Goal: Check status: Check status

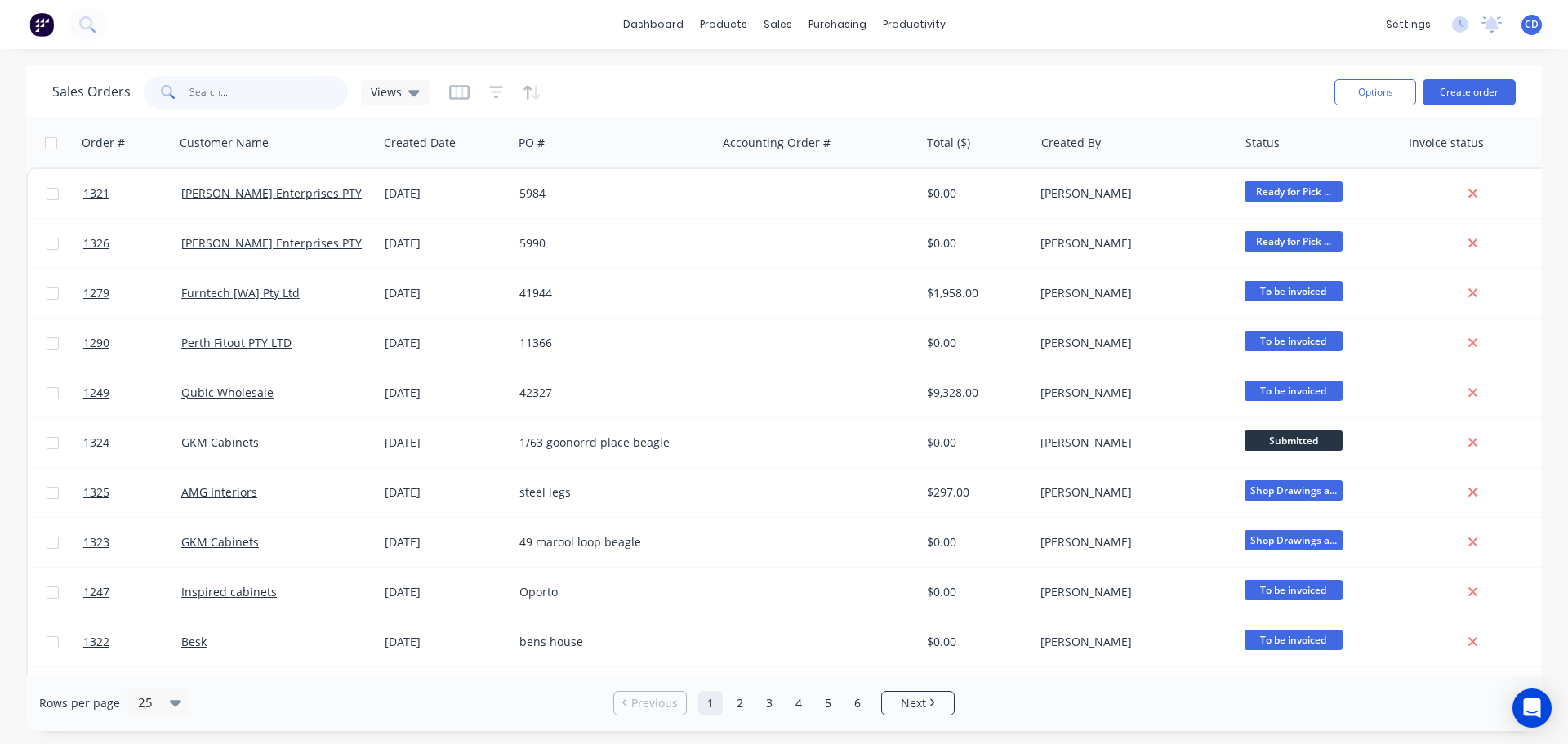
click at [242, 100] on input "text" at bounding box center [269, 92] width 159 height 33
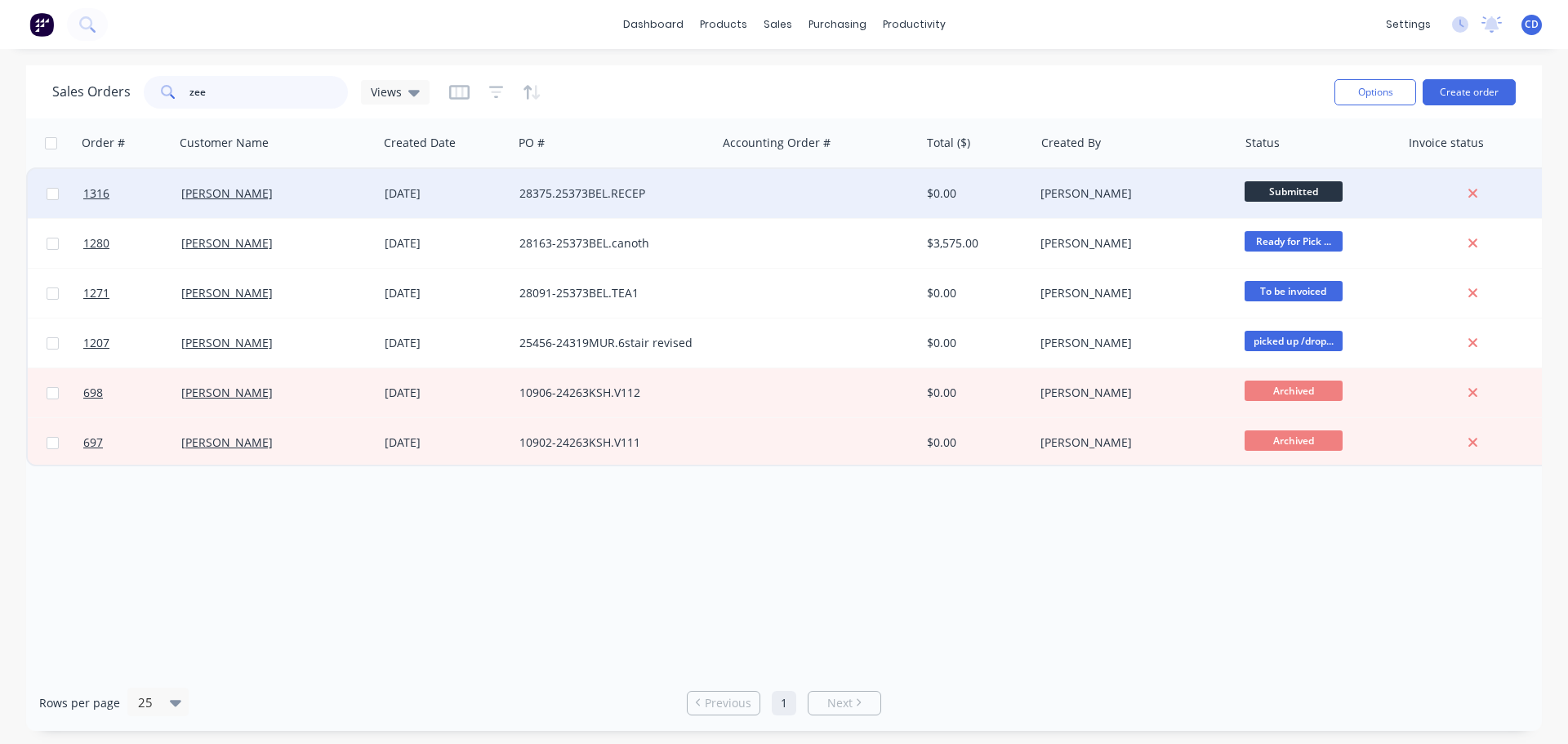
type input "zee"
click at [471, 202] on div "[DATE]" at bounding box center [445, 193] width 135 height 49
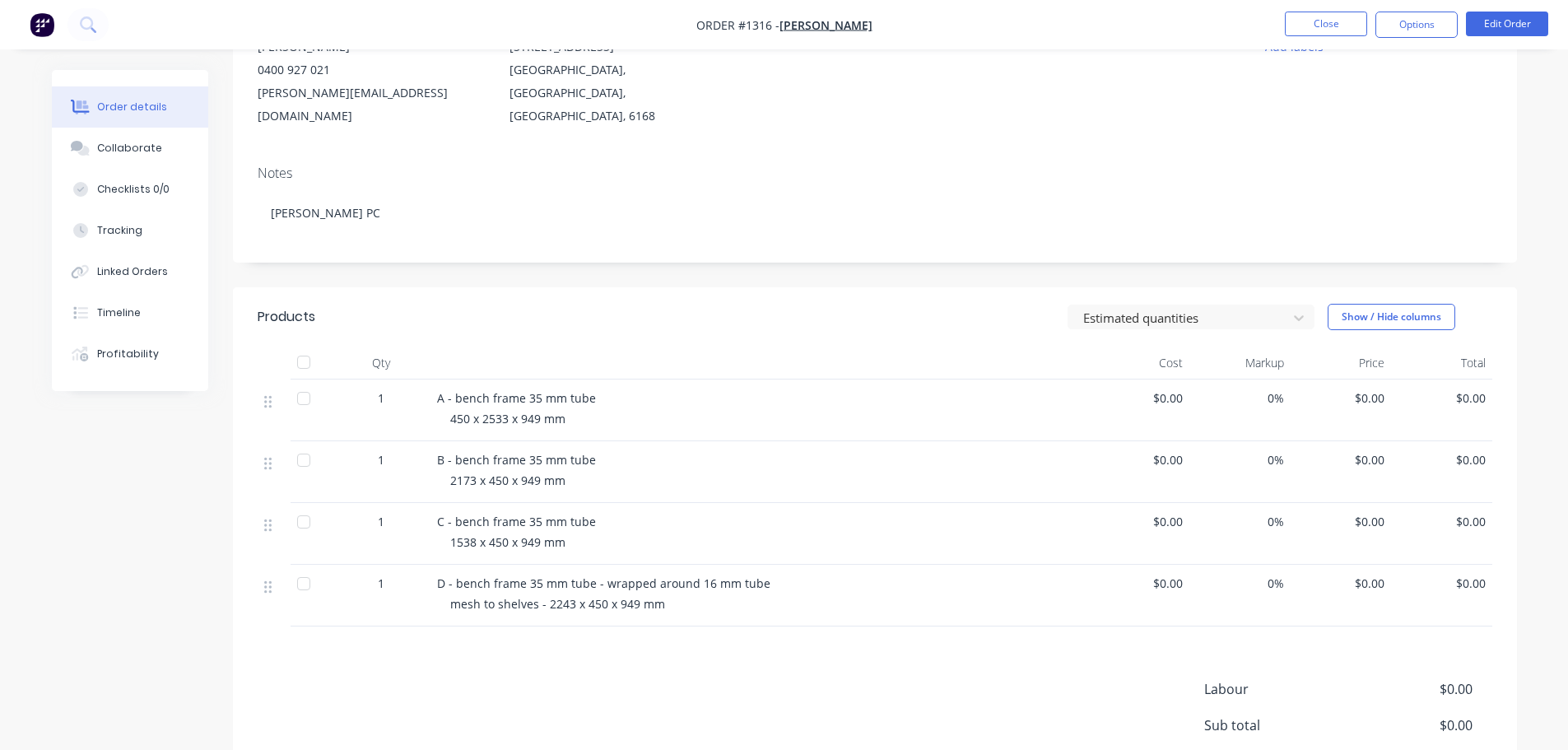
scroll to position [165, 0]
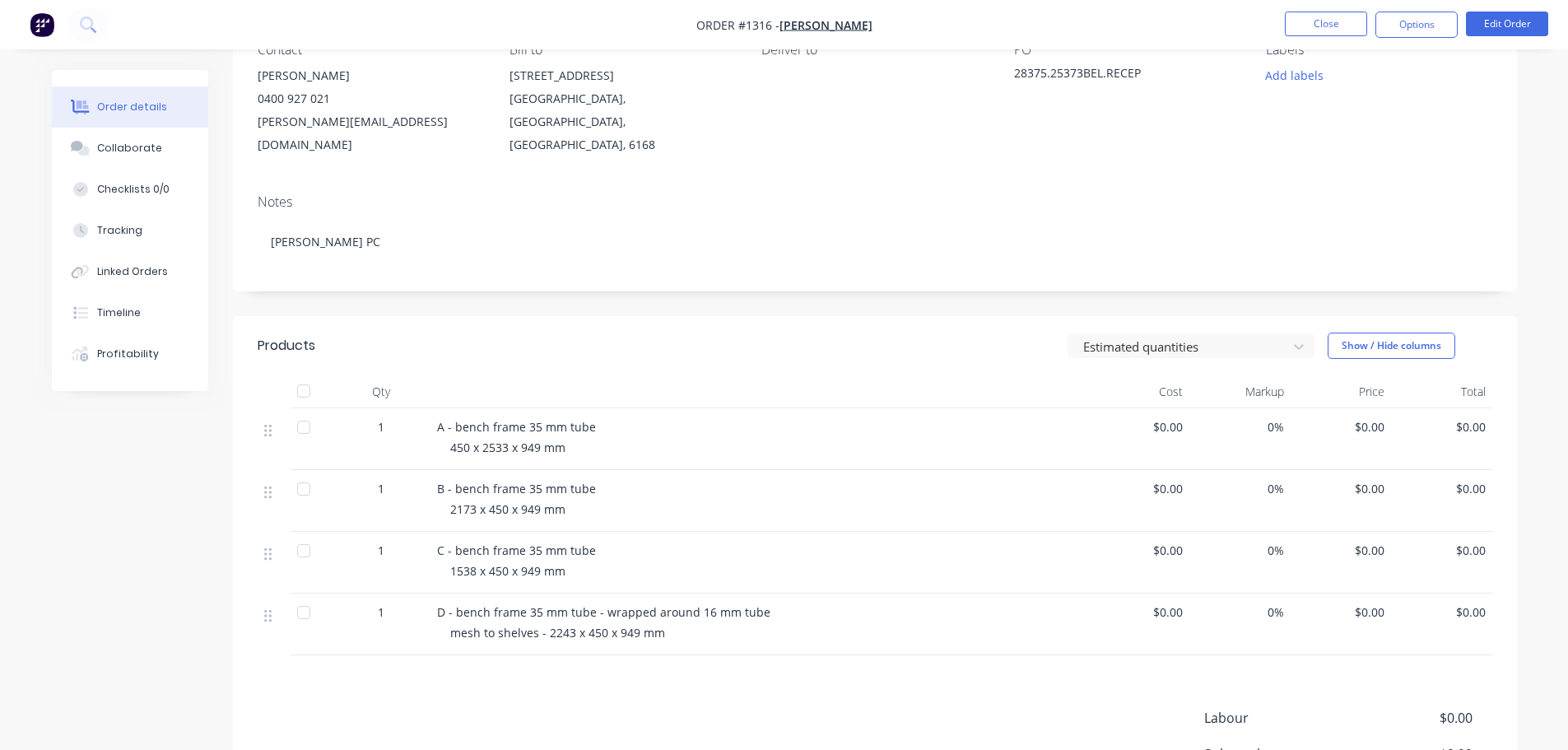
click at [1466, 50] on div "Labels" at bounding box center [1379, 50] width 226 height 16
click at [1323, 23] on button "Close" at bounding box center [1326, 23] width 82 height 24
